Goal: Find specific page/section: Find specific page/section

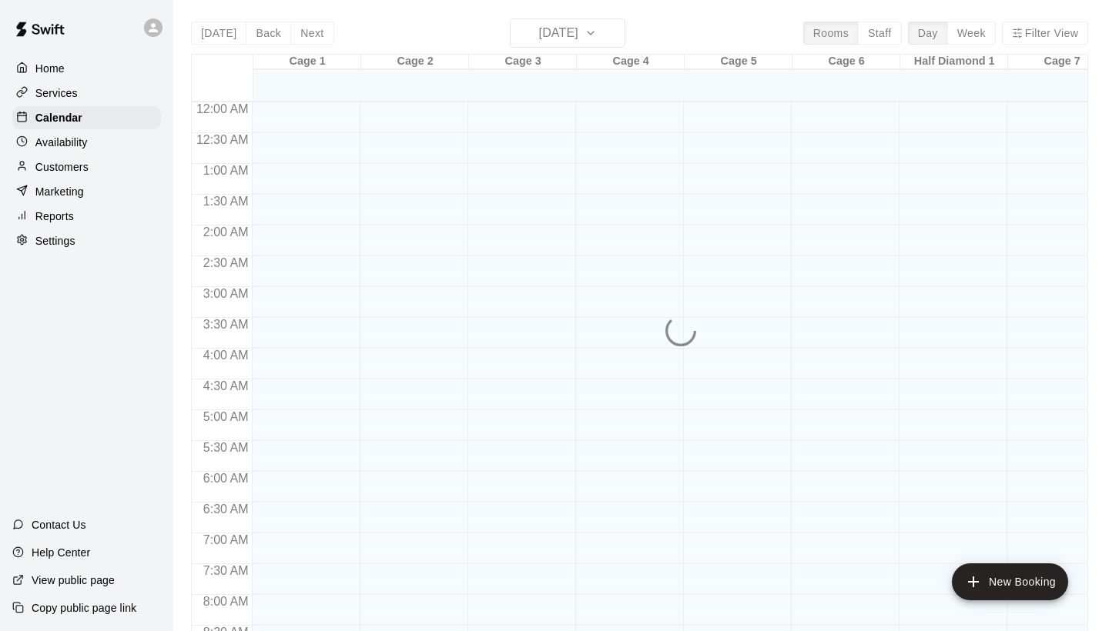
scroll to position [562, 0]
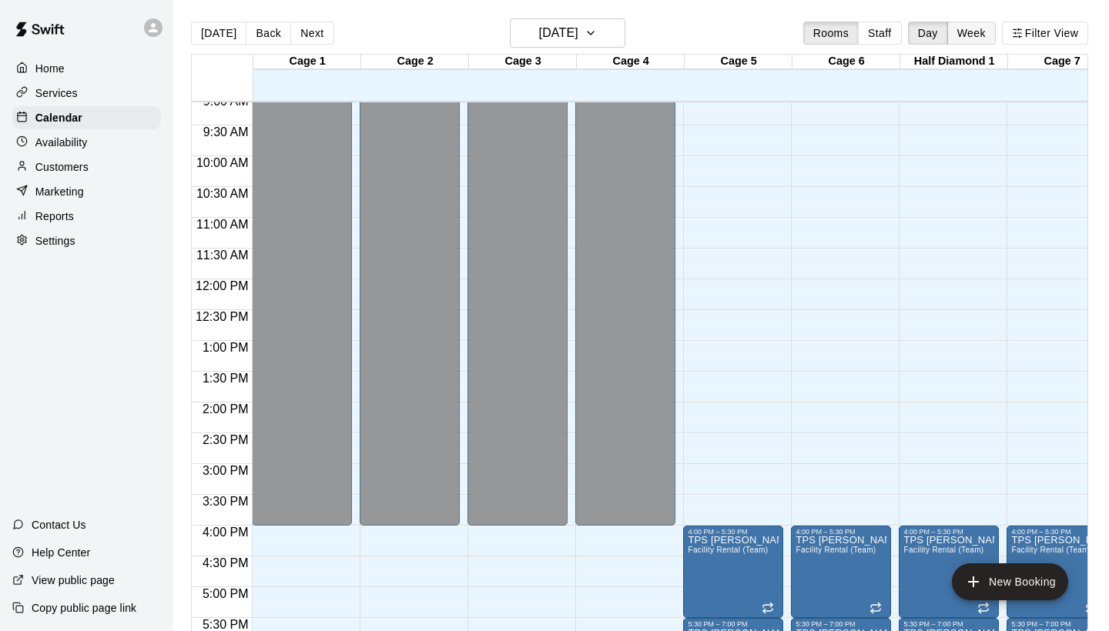
click at [970, 28] on button "Week" at bounding box center [971, 33] width 49 height 23
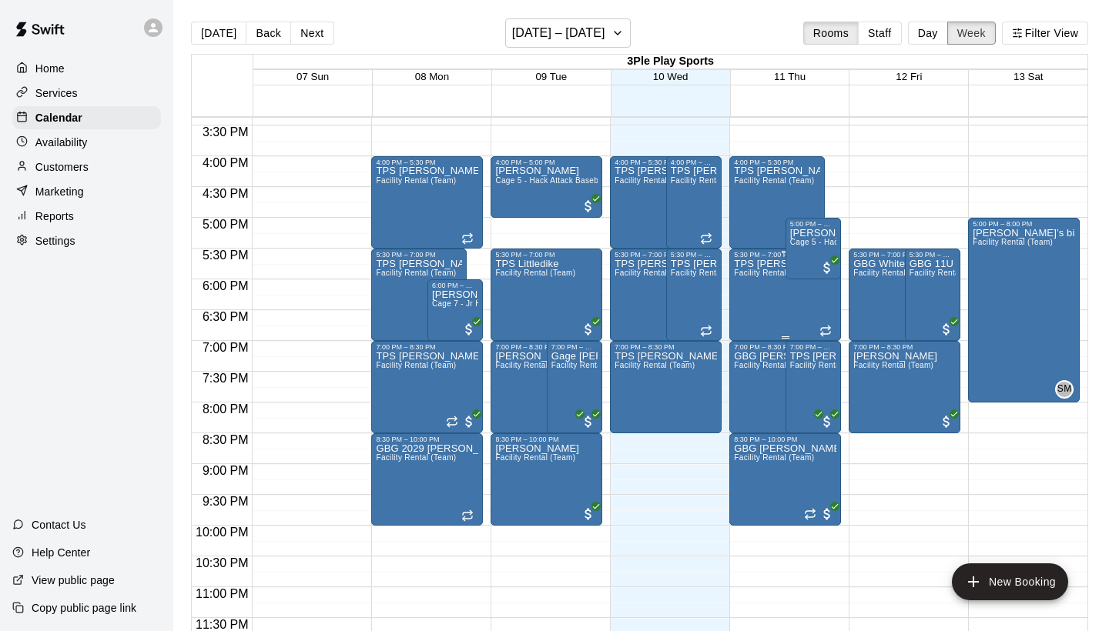
scroll to position [948, 0]
click at [85, 94] on div "Services" at bounding box center [86, 93] width 149 height 23
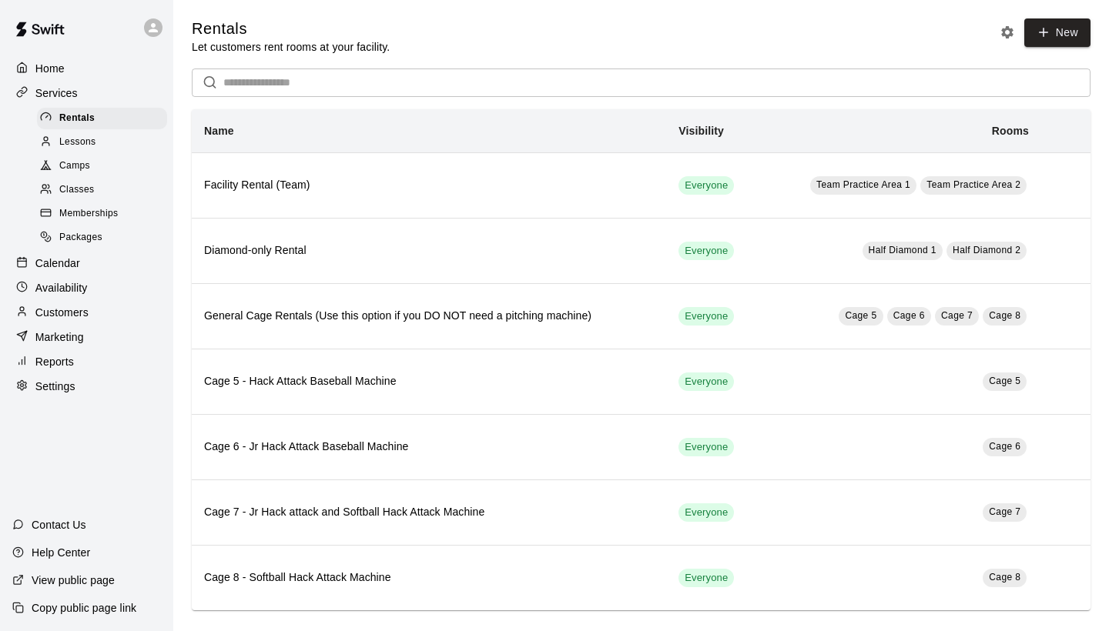
click at [106, 187] on div "Classes" at bounding box center [102, 190] width 130 height 22
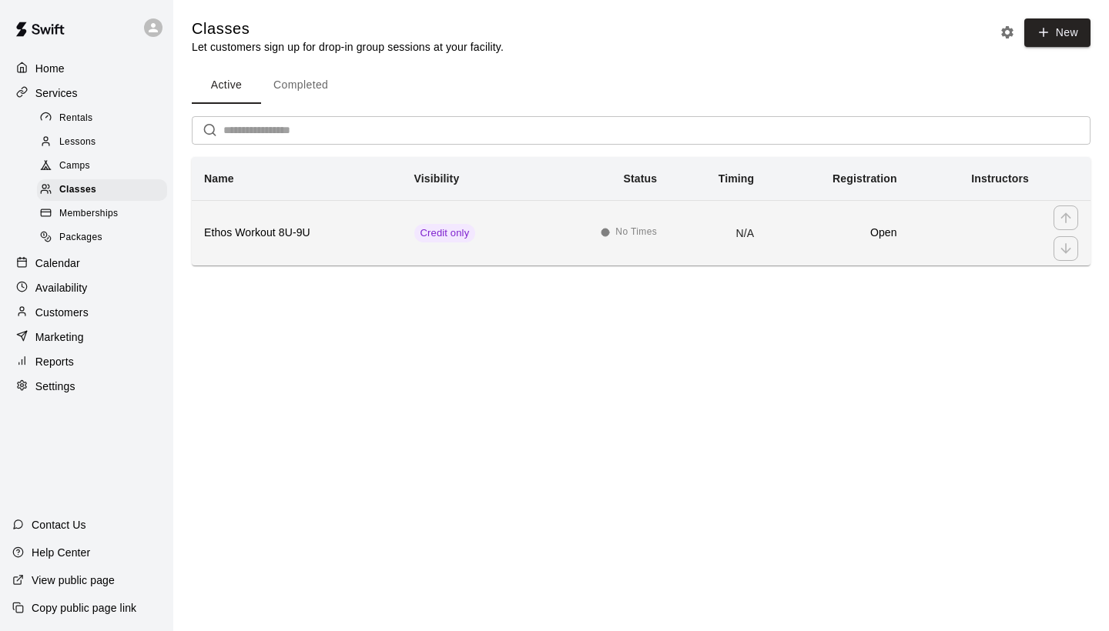
click at [325, 236] on h6 "Ethos Workout 8U-9U" at bounding box center [297, 233] width 186 height 17
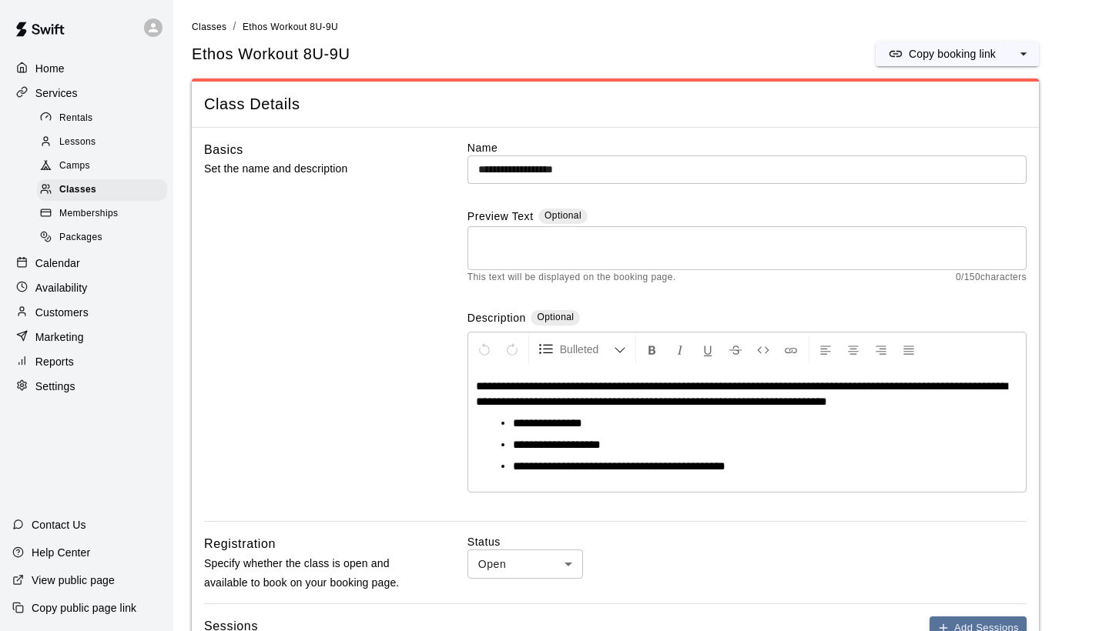
click at [72, 356] on p "Reports" at bounding box center [54, 361] width 39 height 15
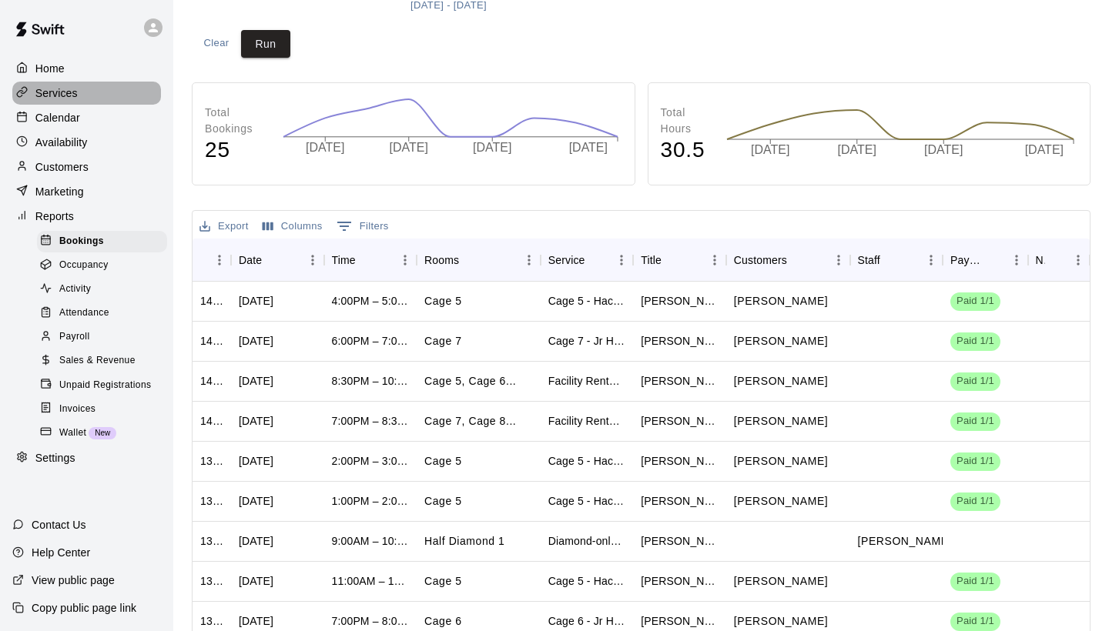
click at [71, 96] on p "Services" at bounding box center [56, 92] width 42 height 15
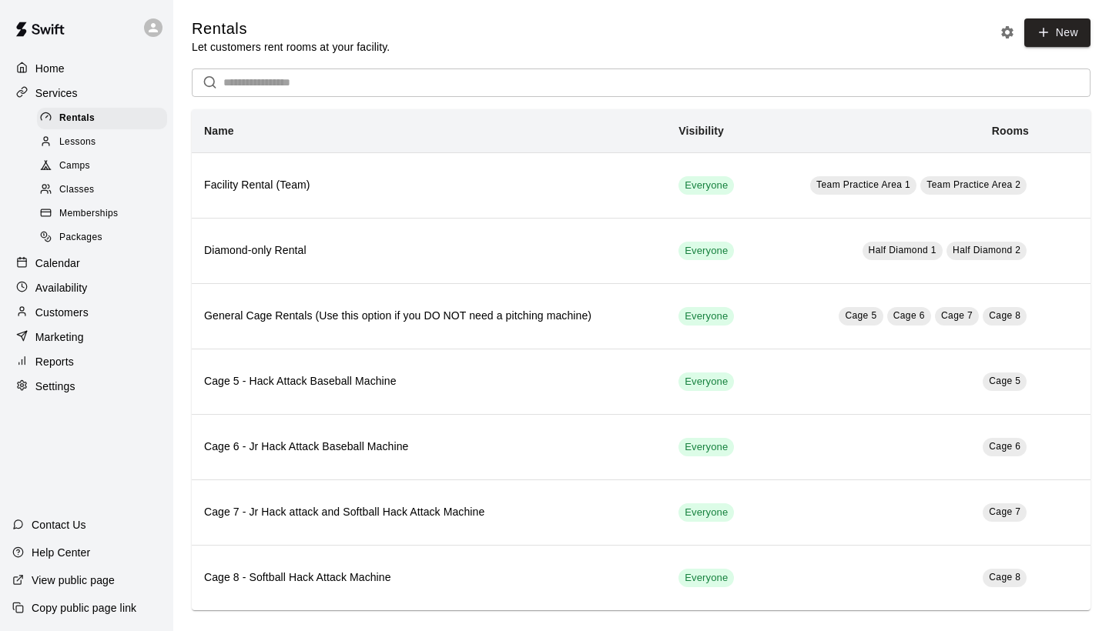
click at [61, 305] on p "Customers" at bounding box center [61, 312] width 53 height 15
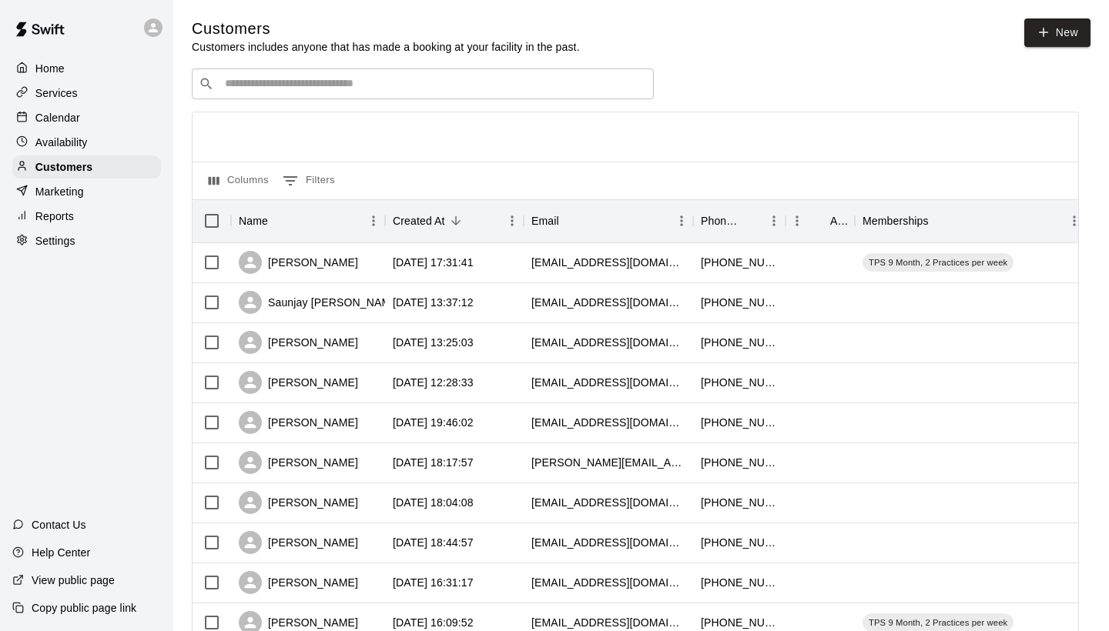
click at [293, 80] on input "Search customers by name or email" at bounding box center [433, 83] width 427 height 15
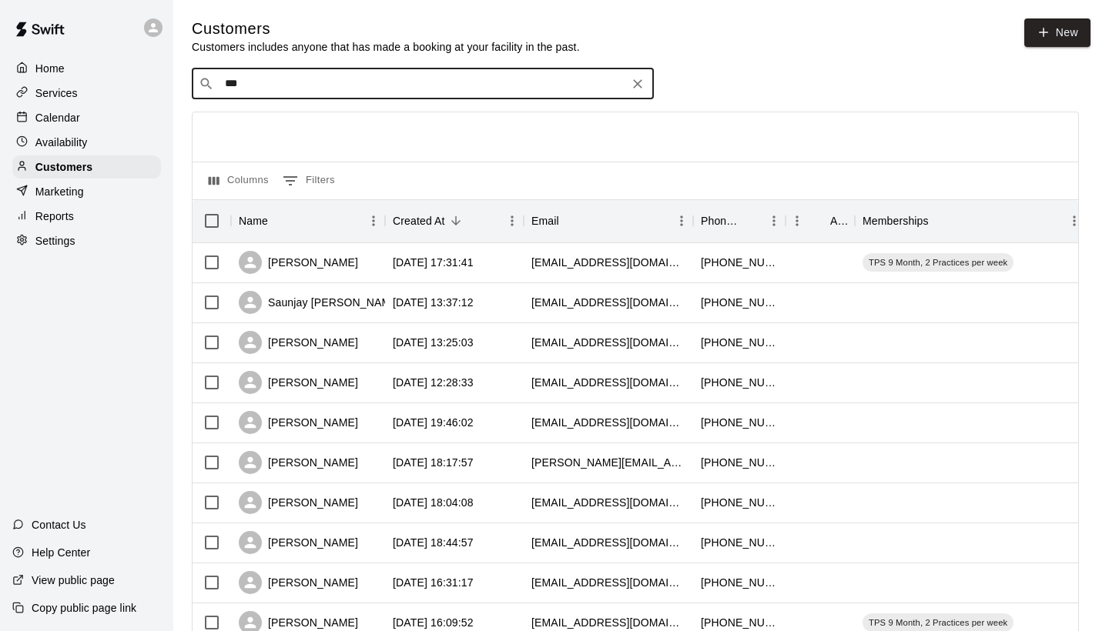
type input "****"
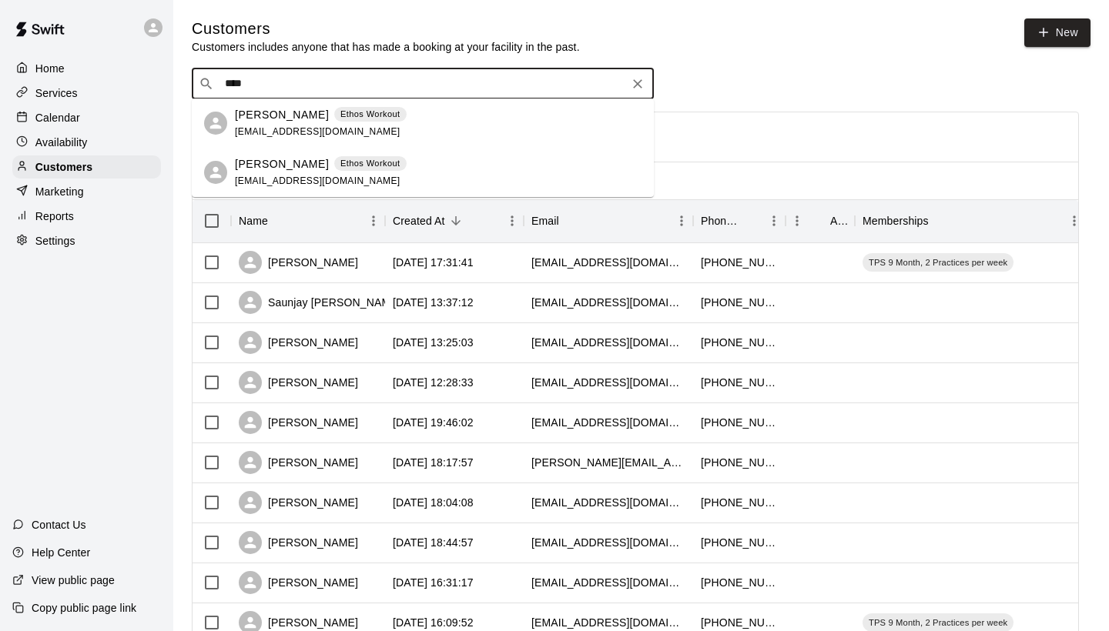
click at [270, 114] on p "[PERSON_NAME]" at bounding box center [282, 115] width 94 height 16
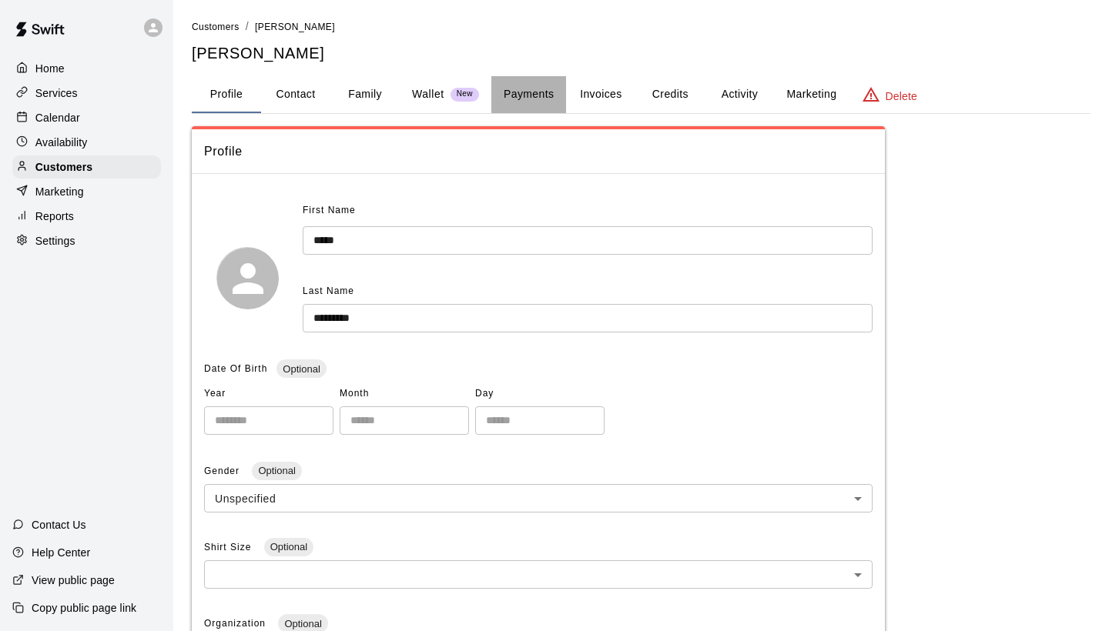
click at [540, 87] on button "Payments" at bounding box center [528, 94] width 75 height 37
